Goal: Transaction & Acquisition: Book appointment/travel/reservation

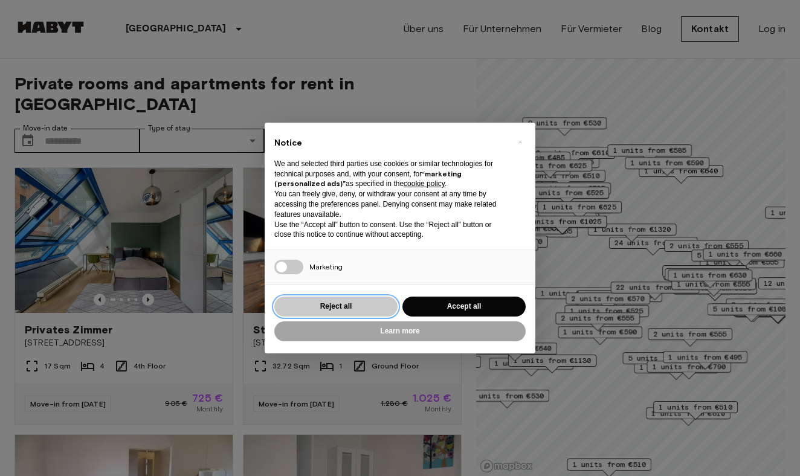
click at [354, 300] on button "Reject all" at bounding box center [335, 307] width 123 height 20
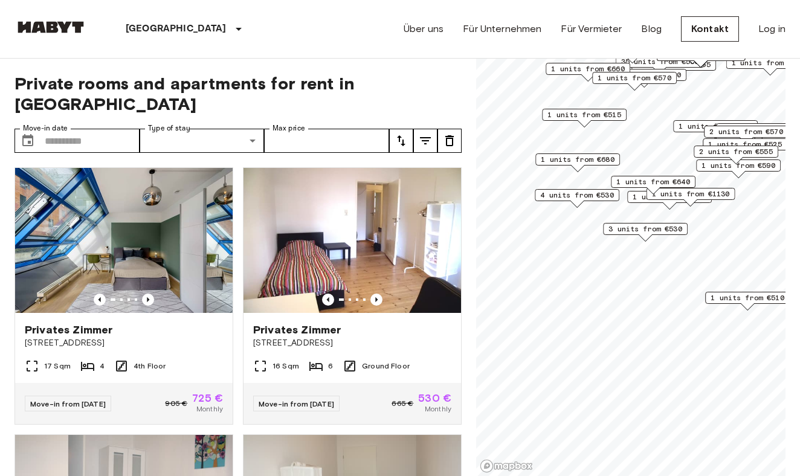
click at [645, 227] on span "3 units from €530" at bounding box center [645, 228] width 74 height 11
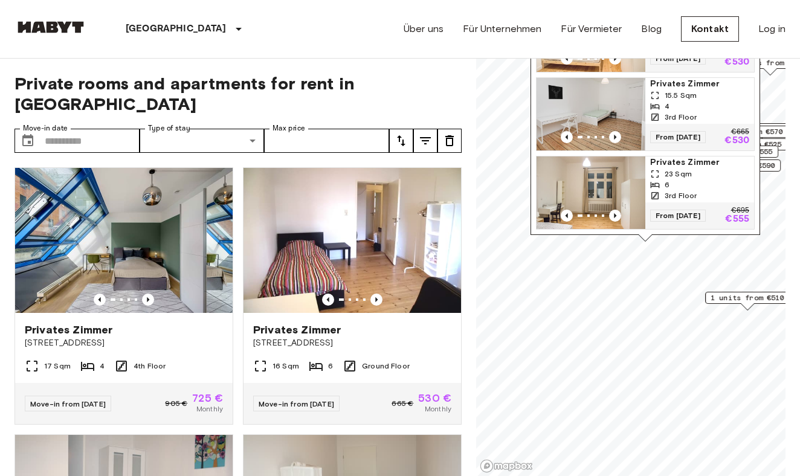
click at [679, 175] on span "23 Sqm" at bounding box center [677, 174] width 27 height 11
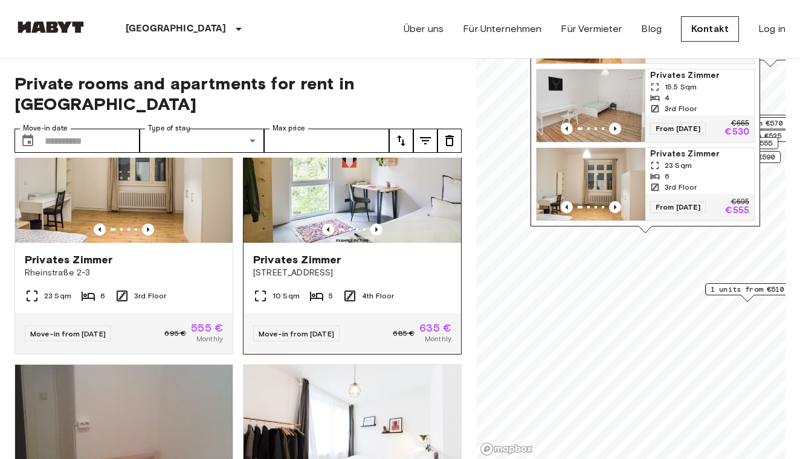
scroll to position [604, 0]
click at [350, 223] on div at bounding box center [351, 229] width 217 height 12
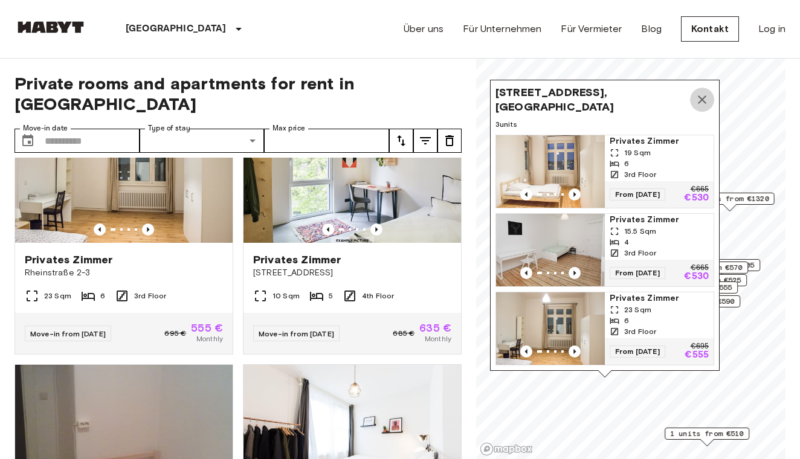
click at [701, 98] on icon "Map marker" at bounding box center [702, 99] width 8 height 8
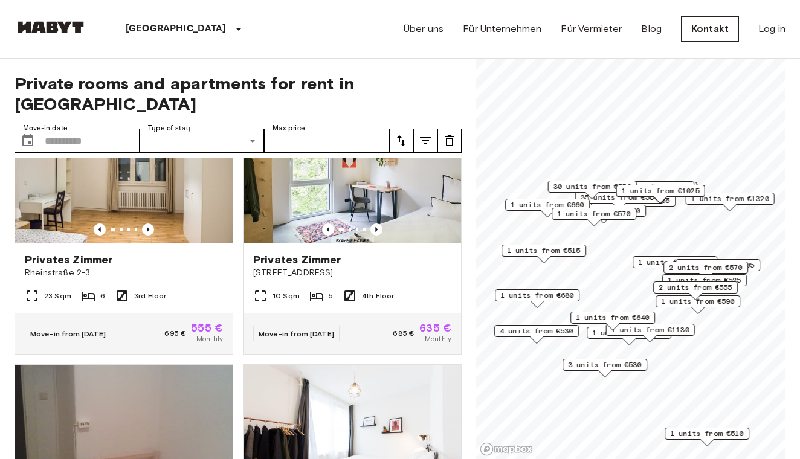
scroll to position [0, 0]
click at [615, 316] on span "1 units from €640" at bounding box center [613, 317] width 74 height 11
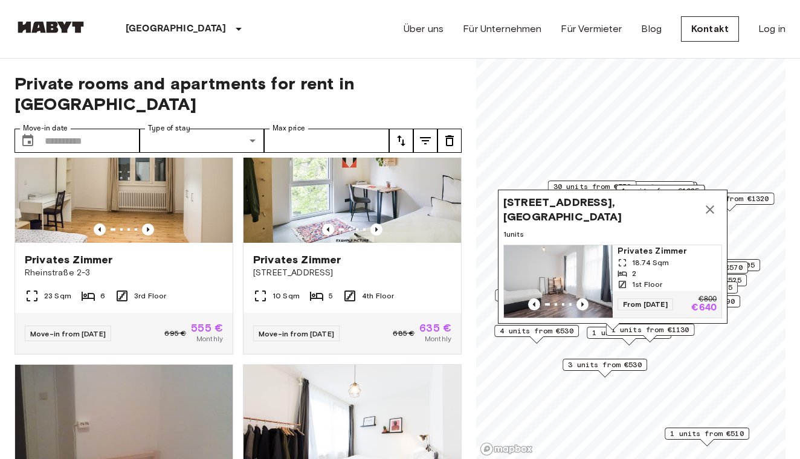
click at [559, 273] on img "Map marker" at bounding box center [558, 281] width 109 height 72
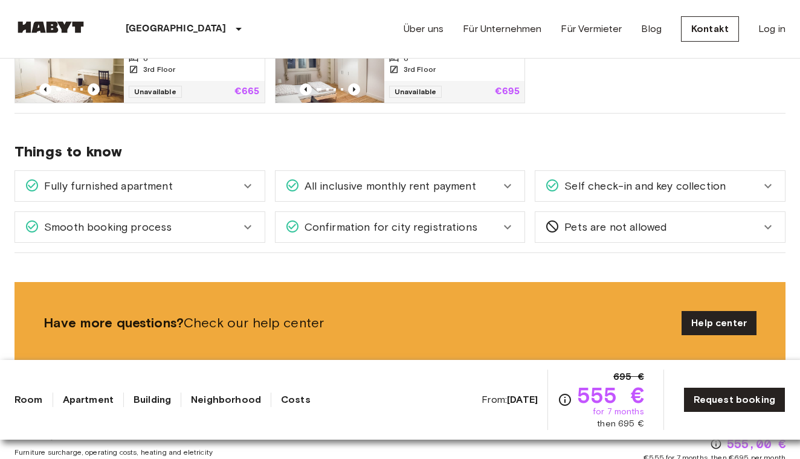
scroll to position [787, 0]
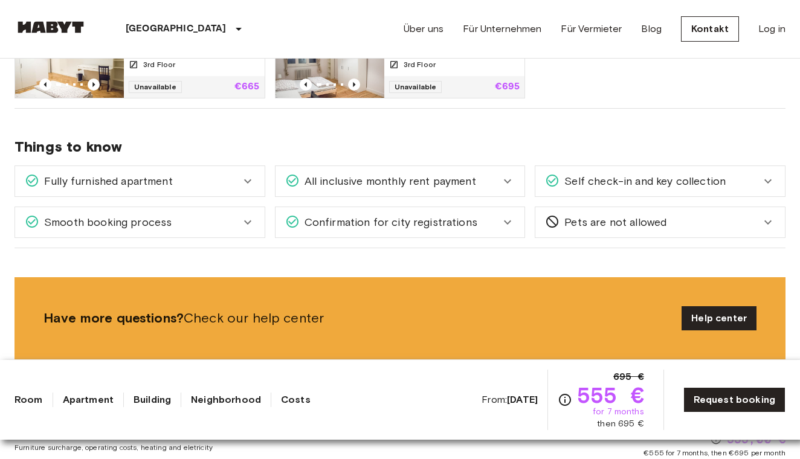
click at [695, 178] on span "Self check-in and key collection" at bounding box center [642, 181] width 166 height 16
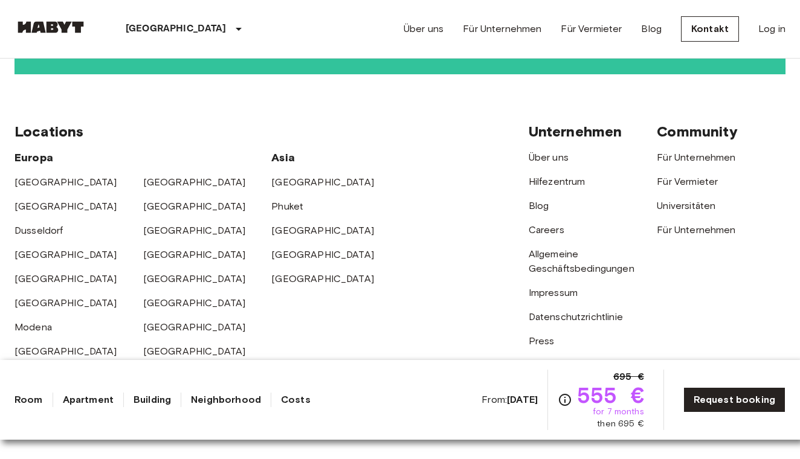
scroll to position [2448, 0]
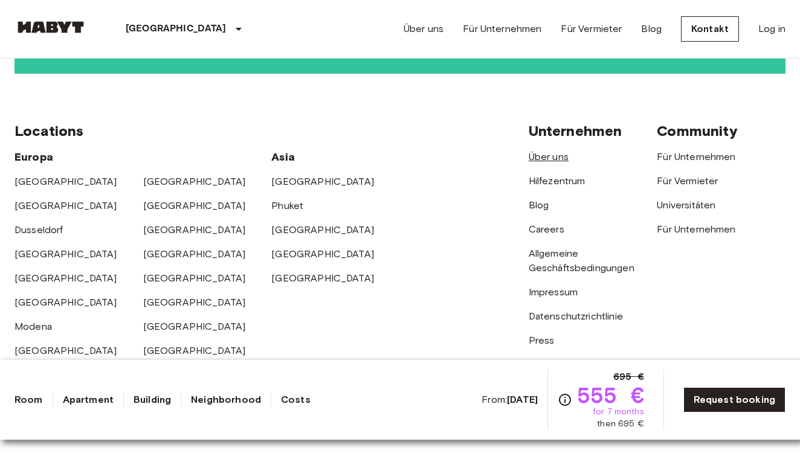
click at [553, 151] on link "Über uns" at bounding box center [548, 156] width 40 height 11
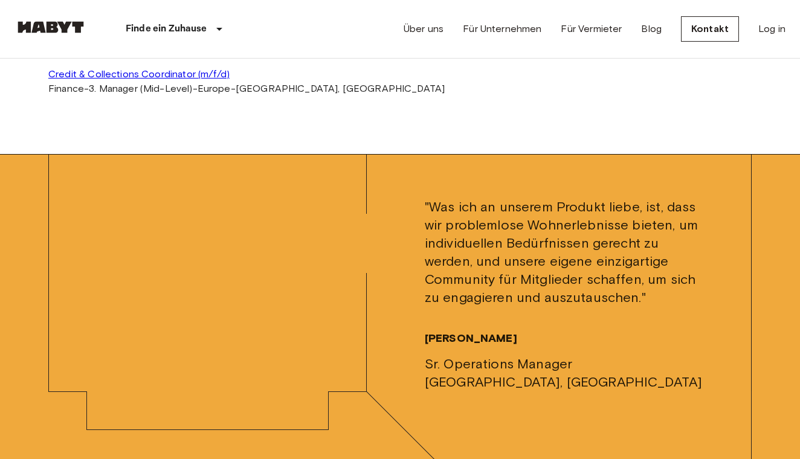
scroll to position [3041, 0]
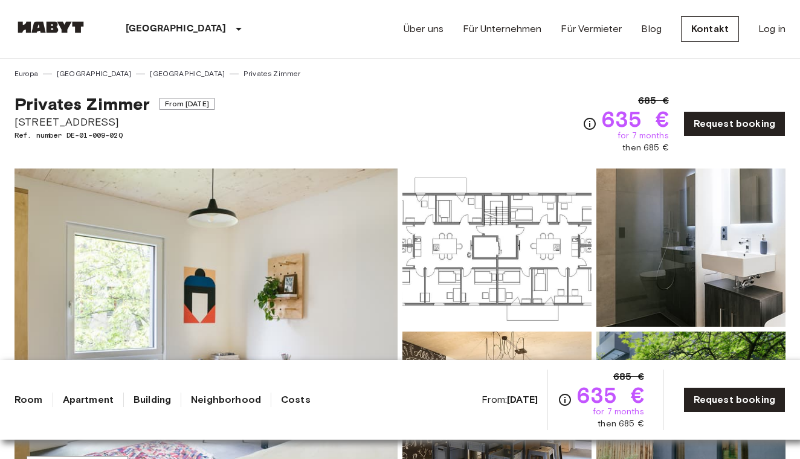
click at [496, 266] on img at bounding box center [496, 248] width 189 height 158
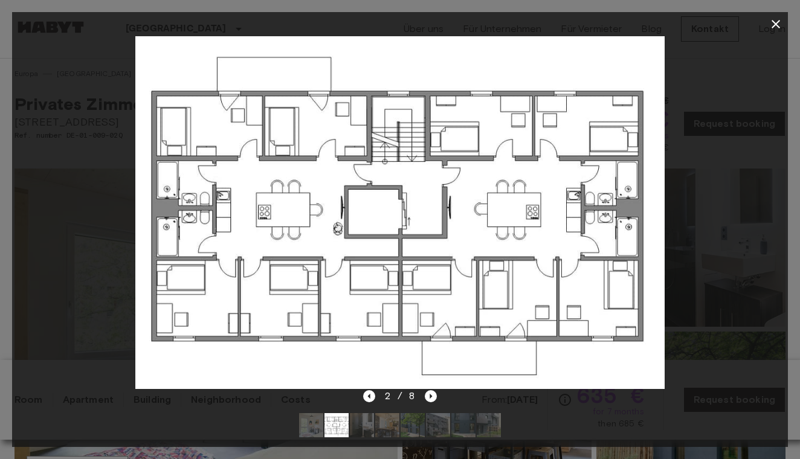
click at [776, 22] on icon "button" at bounding box center [775, 24] width 14 height 14
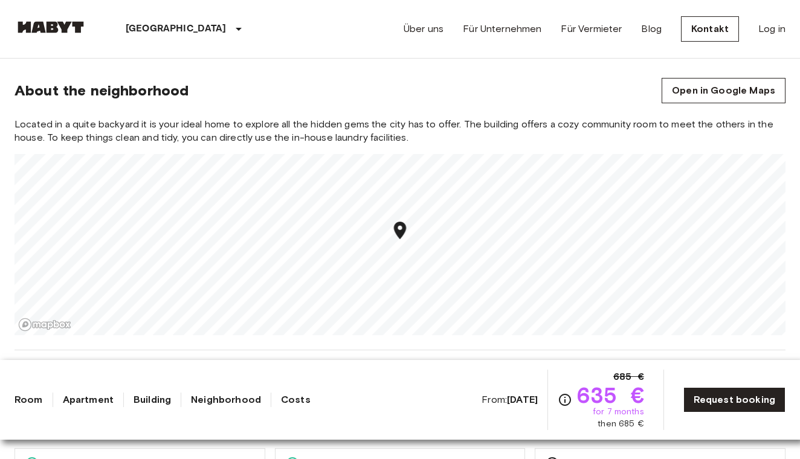
scroll to position [1300, 0]
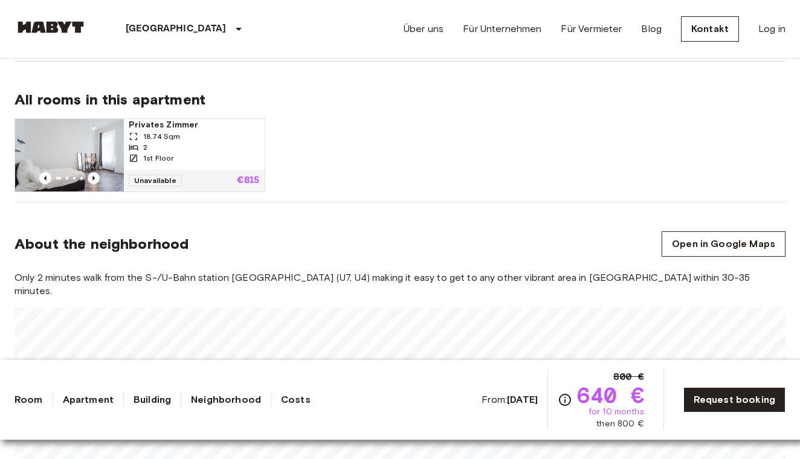
scroll to position [753, 0]
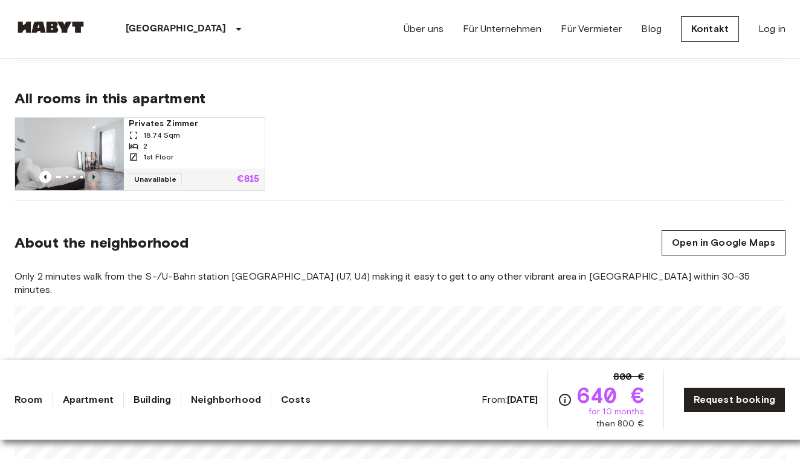
click at [92, 171] on icon "Previous image" at bounding box center [94, 177] width 12 height 12
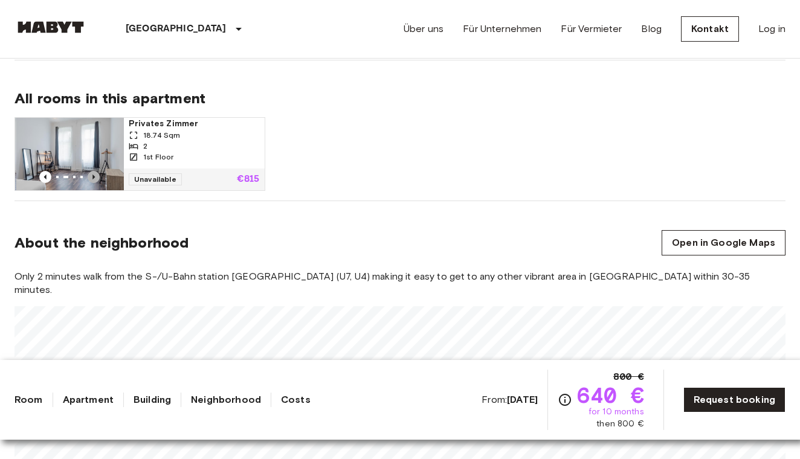
click at [92, 171] on icon "Previous image" at bounding box center [94, 177] width 12 height 12
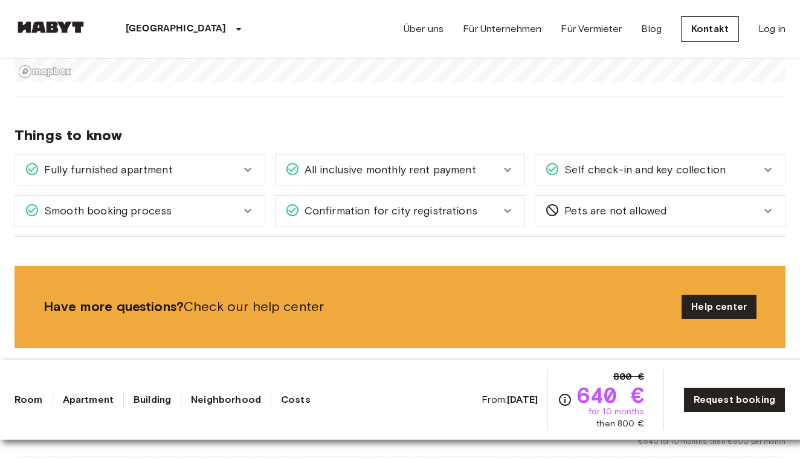
scroll to position [1159, 0]
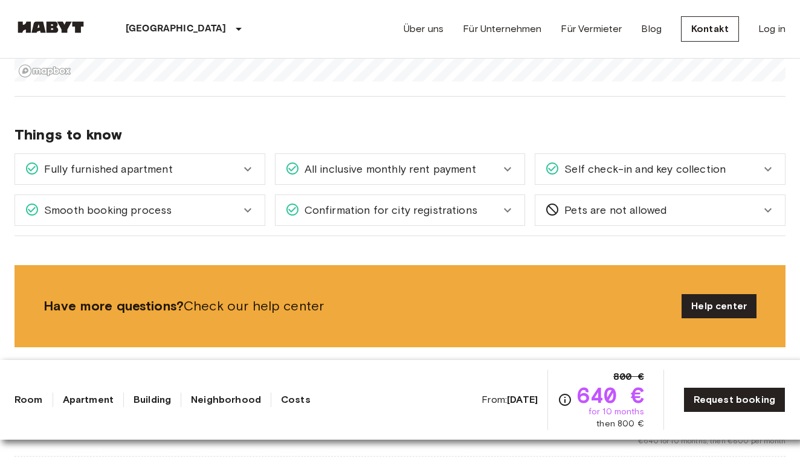
click at [510, 162] on icon at bounding box center [507, 169] width 14 height 14
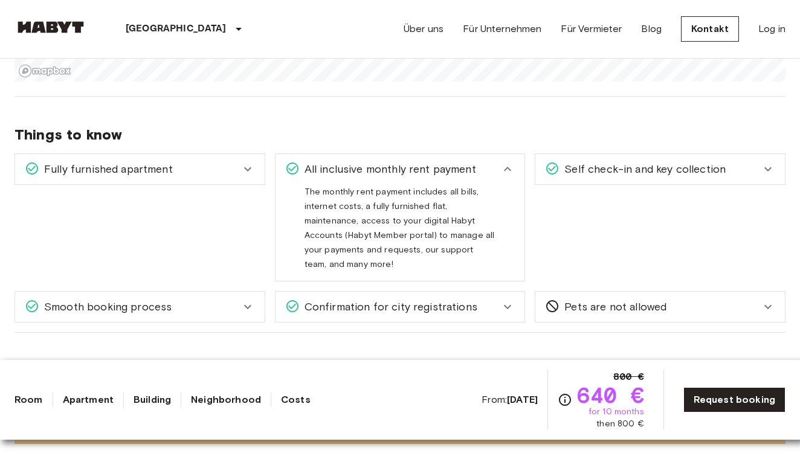
click at [507, 300] on icon at bounding box center [507, 307] width 14 height 14
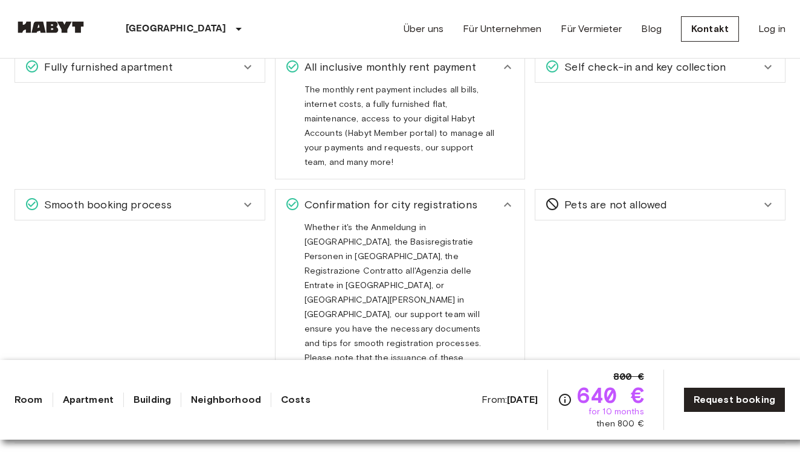
scroll to position [1264, 0]
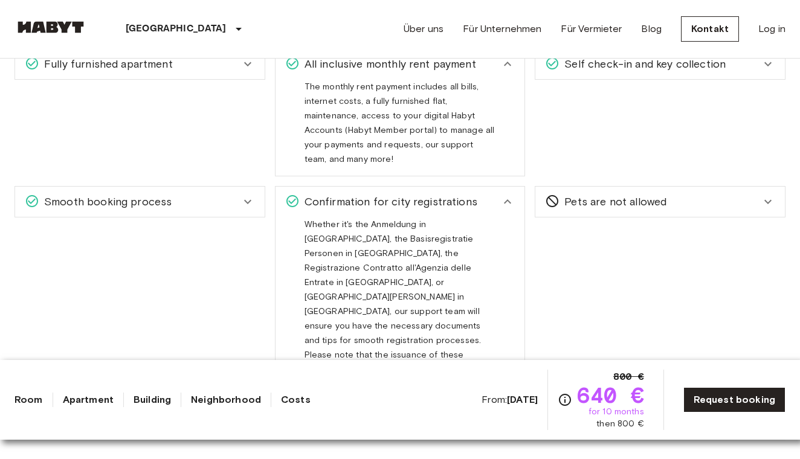
click at [248, 200] on icon at bounding box center [247, 202] width 7 height 4
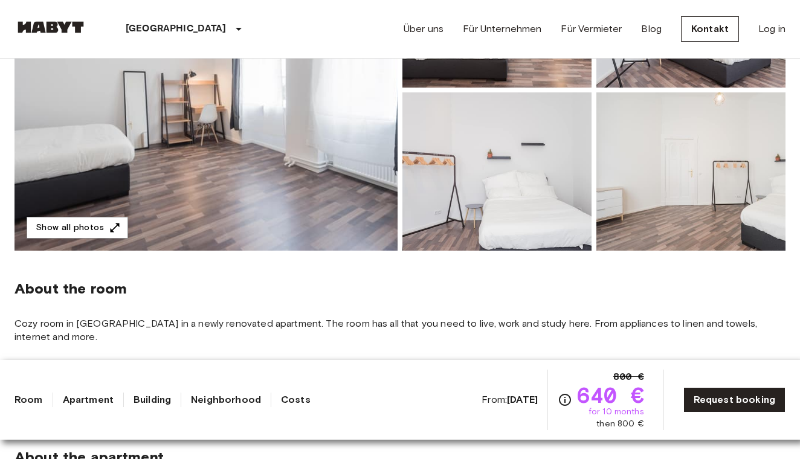
scroll to position [239, 0]
click at [104, 226] on button "Show all photos" at bounding box center [77, 228] width 101 height 22
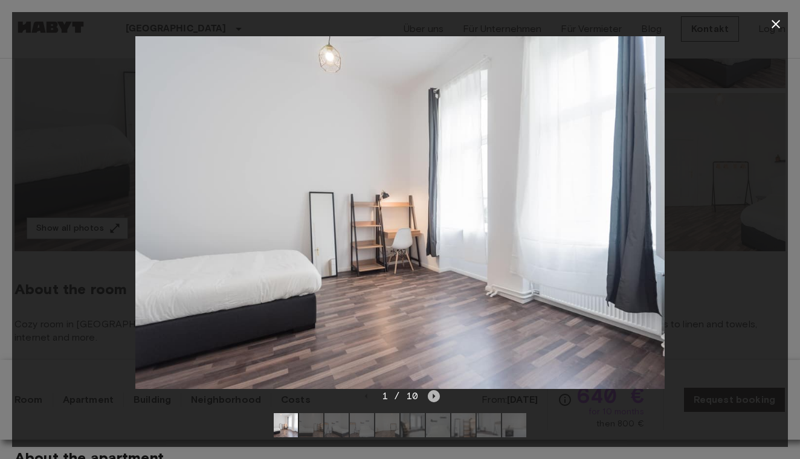
click at [435, 397] on icon "Next image" at bounding box center [434, 396] width 12 height 12
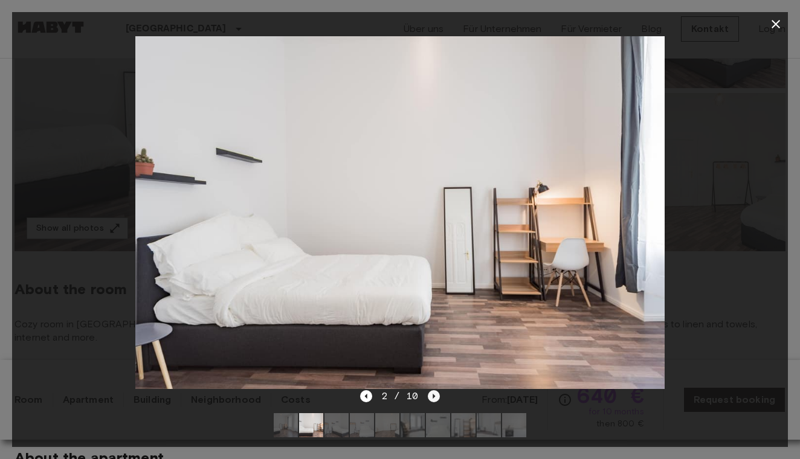
click at [437, 397] on icon "Next image" at bounding box center [434, 396] width 12 height 12
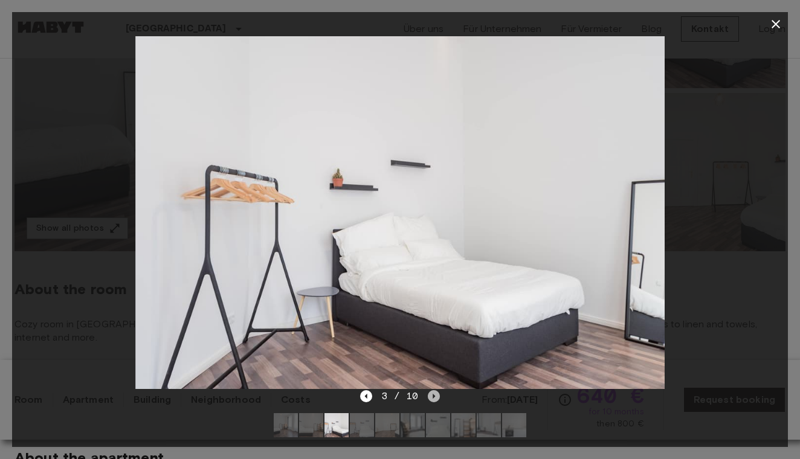
click at [438, 397] on icon "Next image" at bounding box center [434, 396] width 12 height 12
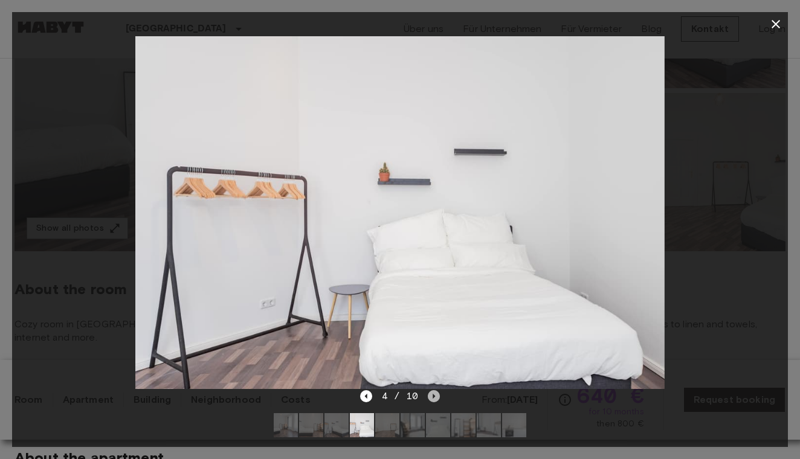
click at [438, 397] on icon "Next image" at bounding box center [434, 396] width 12 height 12
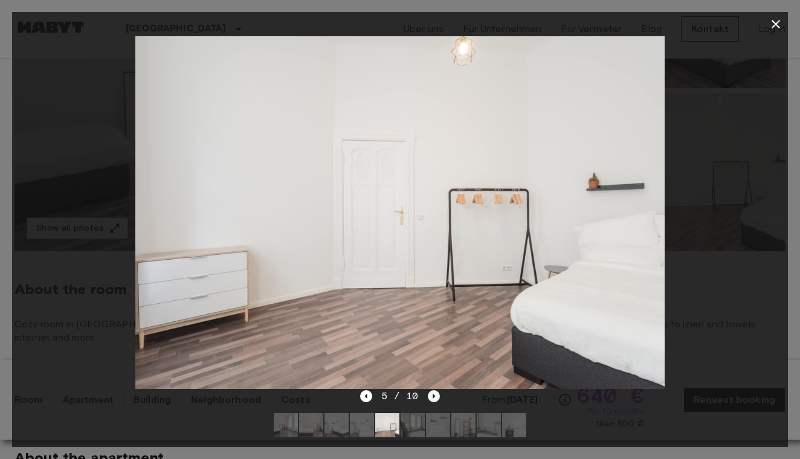
click at [438, 397] on icon "Next image" at bounding box center [434, 396] width 12 height 12
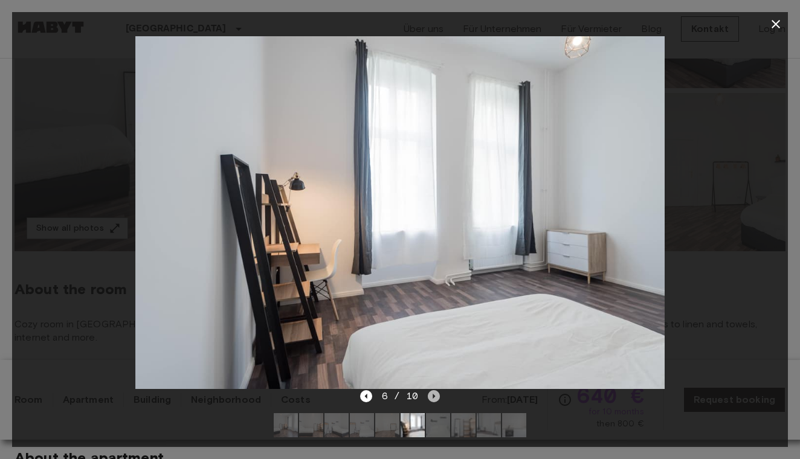
click at [438, 397] on icon "Next image" at bounding box center [434, 396] width 12 height 12
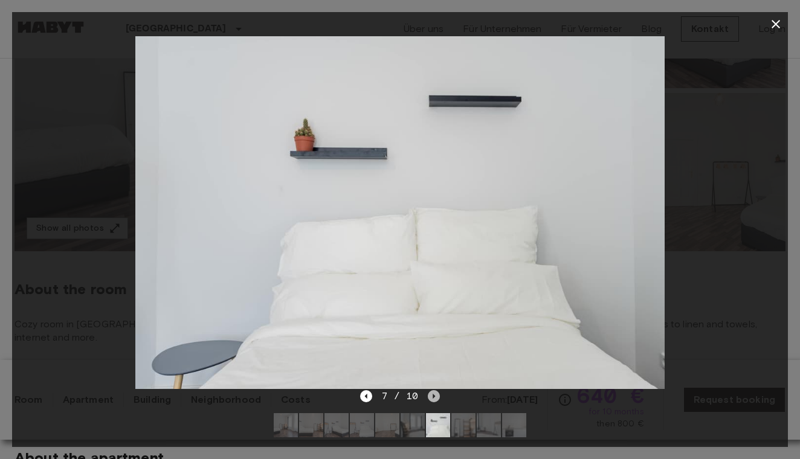
click at [438, 397] on icon "Next image" at bounding box center [434, 396] width 12 height 12
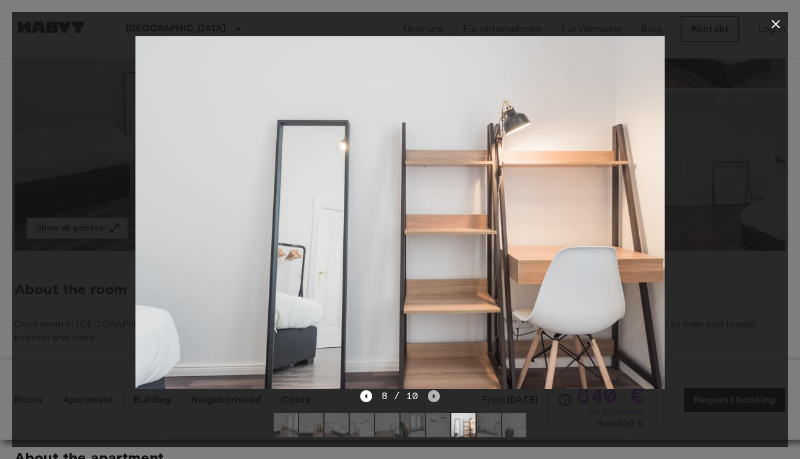
click at [438, 397] on icon "Next image" at bounding box center [434, 396] width 12 height 12
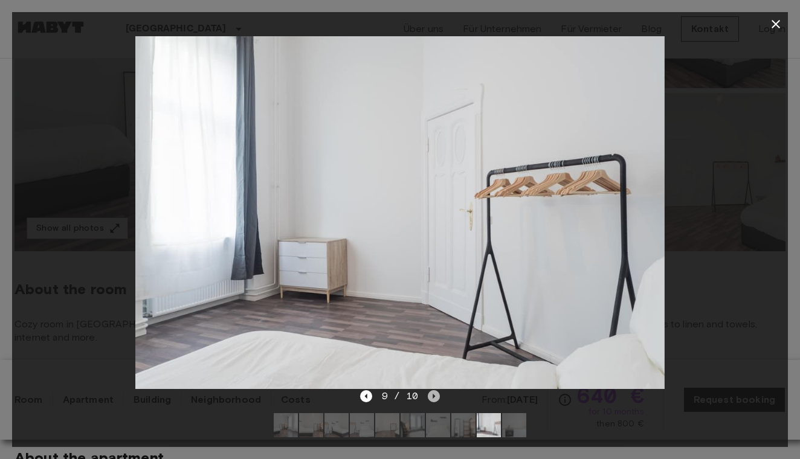
click at [438, 397] on icon "Next image" at bounding box center [434, 396] width 12 height 12
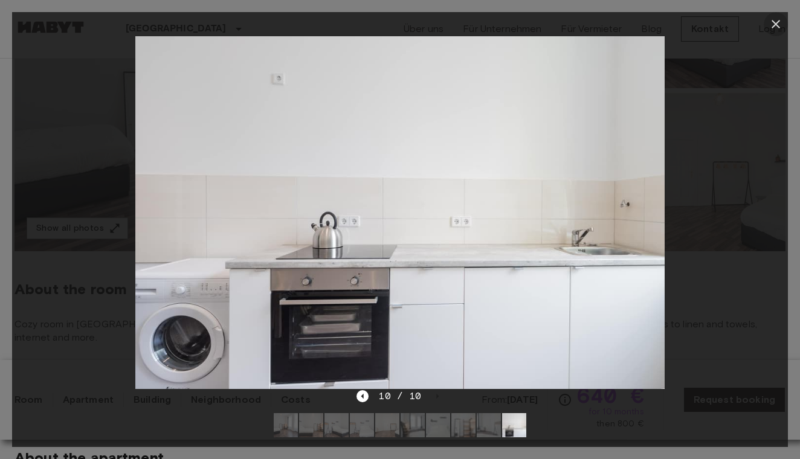
click at [775, 22] on icon "button" at bounding box center [775, 24] width 14 height 14
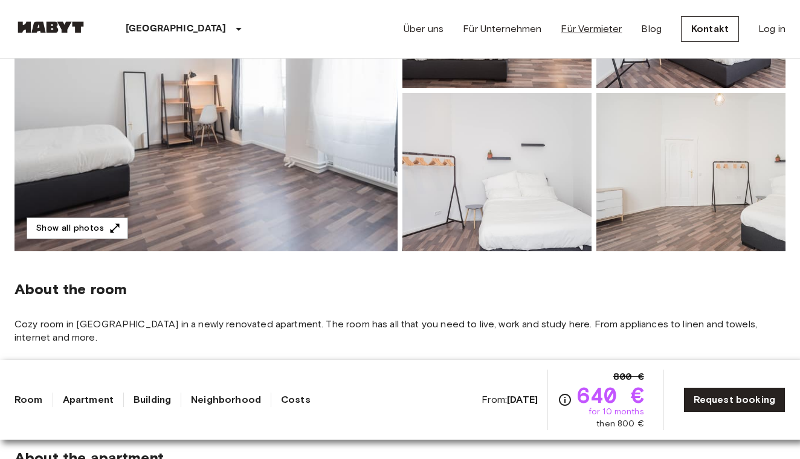
click at [572, 28] on link "Für Vermieter" at bounding box center [590, 29] width 61 height 14
click at [650, 27] on link "Blog" at bounding box center [651, 29] width 21 height 14
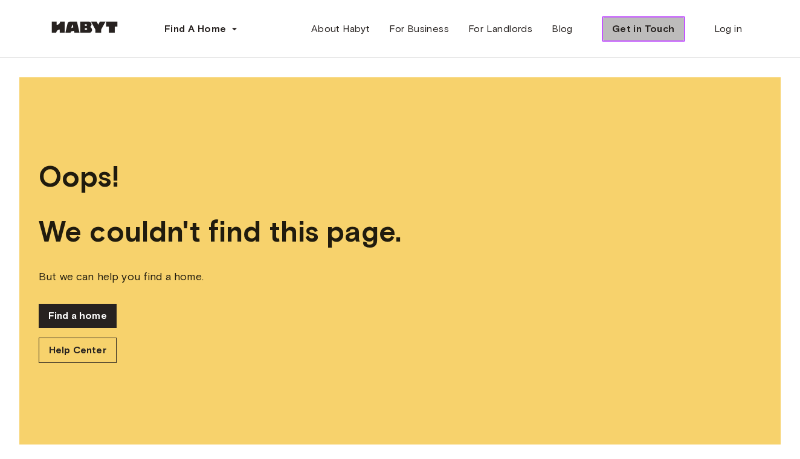
click at [658, 30] on span "Get in Touch" at bounding box center [643, 29] width 63 height 14
